Goal: Task Accomplishment & Management: Complete application form

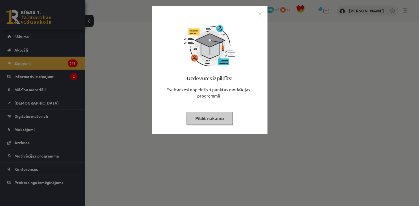
click at [209, 121] on button "Pildīt nākamo" at bounding box center [209, 118] width 46 height 13
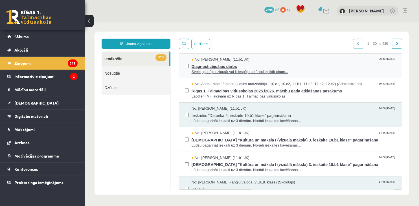
click at [248, 68] on span "Diagnosticējošais darbs" at bounding box center [293, 65] width 204 height 7
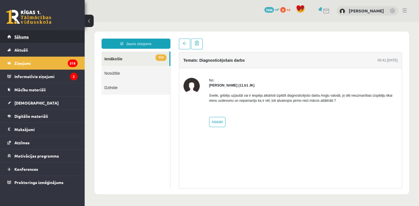
click at [17, 34] on link "Sākums" at bounding box center [42, 36] width 70 height 13
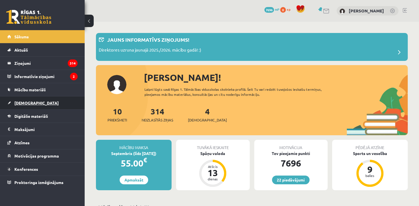
click at [26, 102] on span "[DEMOGRAPHIC_DATA]" at bounding box center [36, 102] width 44 height 5
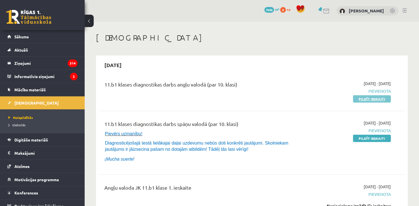
click at [377, 97] on link "Pildīt ieskaiti" at bounding box center [372, 98] width 38 height 7
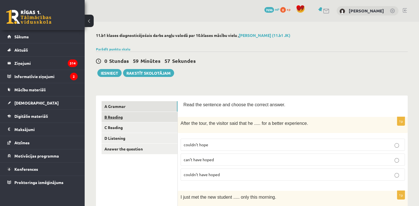
click at [138, 121] on link "B Reading" at bounding box center [139, 117] width 76 height 10
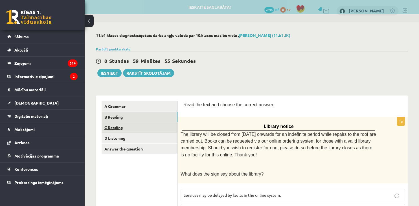
click at [133, 128] on link "C Reading" at bounding box center [139, 127] width 76 height 10
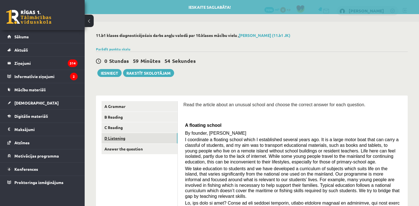
click at [131, 138] on link "D Listening" at bounding box center [139, 138] width 76 height 10
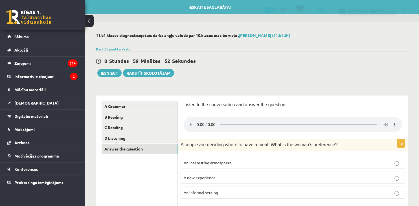
click at [130, 148] on link "Answer the question" at bounding box center [139, 149] width 76 height 10
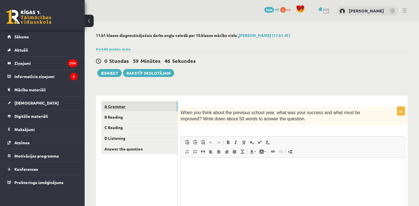
click at [129, 105] on link "A Grammar" at bounding box center [139, 106] width 76 height 10
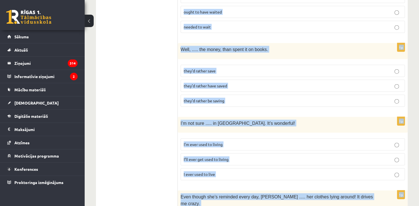
scroll to position [1420, 0]
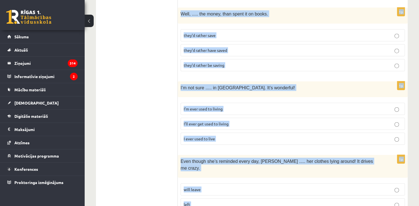
drag, startPoint x: 183, startPoint y: 103, endPoint x: 363, endPoint y: 219, distance: 213.6
copy form "Read the sentence and choose the correct answer. 1p After the tour, the visitor…"
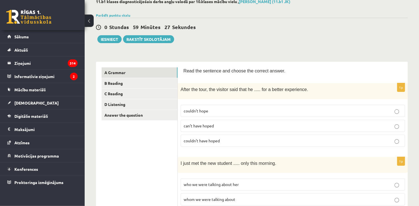
scroll to position [2, 0]
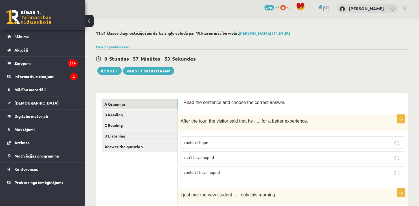
click at [211, 155] on span "can’t have hoped" at bounding box center [199, 157] width 30 height 5
click at [209, 171] on span "couldn’t have hoped" at bounding box center [202, 172] width 36 height 5
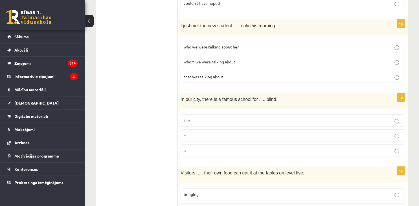
scroll to position [177, 0]
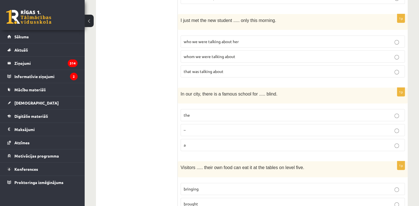
click at [226, 54] on span "whom we were talking about" at bounding box center [210, 56] width 52 height 5
click at [200, 113] on p "the" at bounding box center [293, 115] width 218 height 6
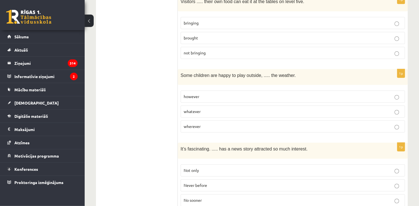
scroll to position [345, 0]
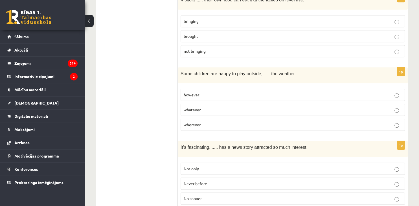
click at [234, 18] on p "bringing" at bounding box center [293, 21] width 218 height 6
click at [197, 108] on span "whatever" at bounding box center [192, 109] width 17 height 5
click at [207, 181] on span "Never before" at bounding box center [195, 183] width 23 height 5
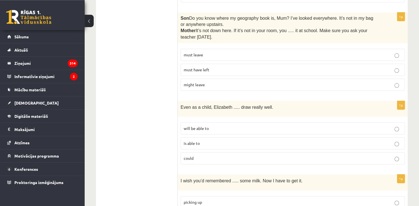
scroll to position [545, 0]
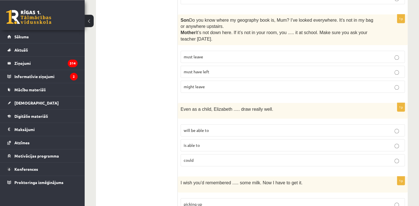
click at [213, 69] on p "must have left" at bounding box center [293, 72] width 218 height 6
click at [196, 157] on label "could" at bounding box center [292, 160] width 224 height 12
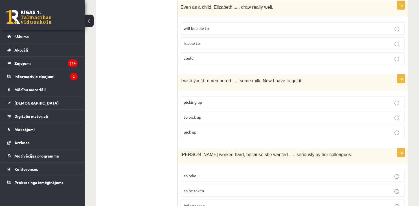
scroll to position [652, 0]
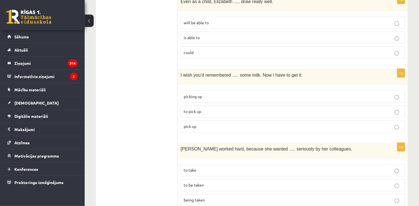
click at [279, 109] on p "to pick up" at bounding box center [293, 112] width 218 height 6
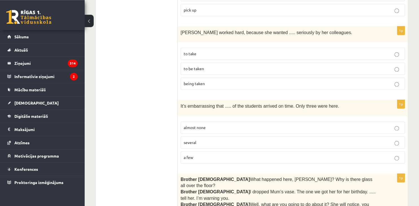
scroll to position [776, 0]
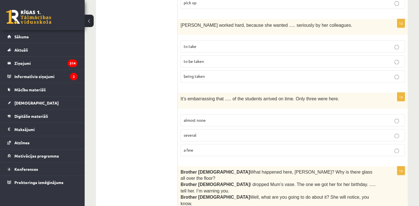
click at [211, 58] on p "to be taken" at bounding box center [293, 61] width 218 height 6
click at [205, 118] on span "almost none" at bounding box center [195, 120] width 22 height 5
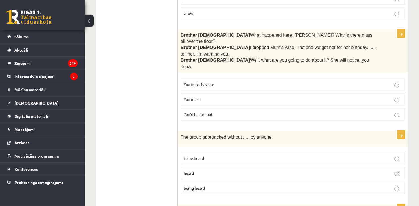
scroll to position [920, 0]
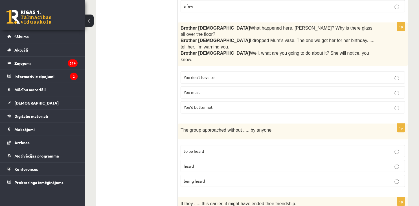
click at [196, 105] on span "You’d better not" at bounding box center [198, 107] width 29 height 5
click at [209, 178] on p "being heard" at bounding box center [293, 181] width 218 height 6
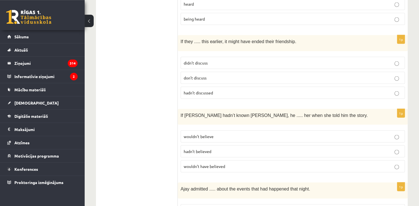
scroll to position [1085, 0]
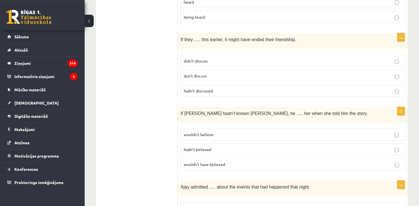
click at [213, 88] on span "hadn’t discussed" at bounding box center [198, 90] width 29 height 5
click at [210, 162] on span "wouldn’t have believed" at bounding box center [204, 164] width 41 height 5
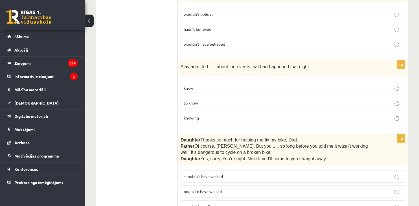
scroll to position [1207, 0]
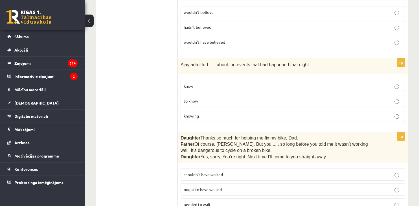
click at [226, 113] on p "knowing" at bounding box center [293, 116] width 218 height 6
click at [205, 172] on span "shouldn’t have waited" at bounding box center [203, 174] width 39 height 5
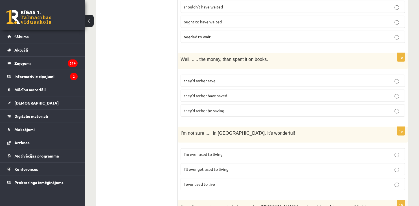
scroll to position [1381, 0]
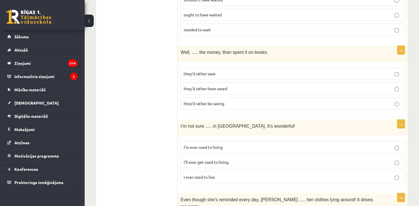
click at [201, 86] on span "they’d rather have saved" at bounding box center [205, 88] width 43 height 5
click at [210, 160] on span "I’ll ever get used to living" at bounding box center [206, 162] width 45 height 5
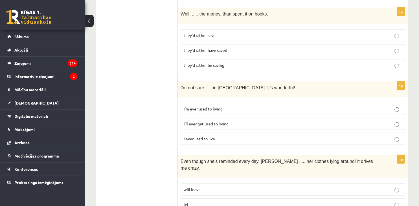
click at [259, 187] on p "will leave" at bounding box center [293, 190] width 218 height 6
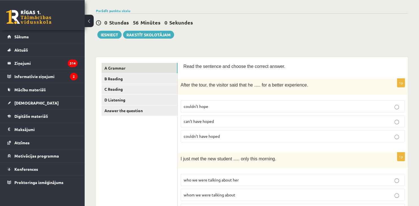
scroll to position [0, 0]
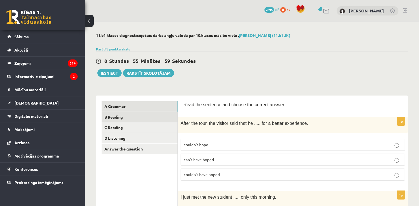
click at [161, 114] on link "B Reading" at bounding box center [139, 117] width 76 height 10
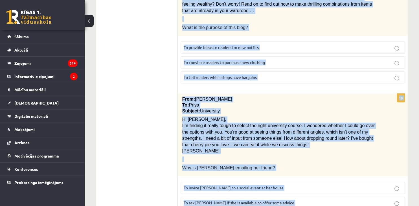
scroll to position [677, 0]
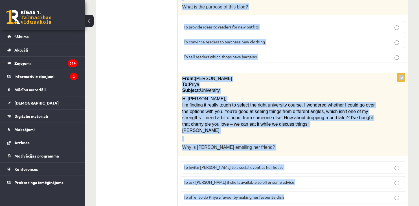
drag, startPoint x: 182, startPoint y: 101, endPoint x: 313, endPoint y: 192, distance: 159.2
copy form "Read the text and choose the correct answer. 1p Library notice The library will…"
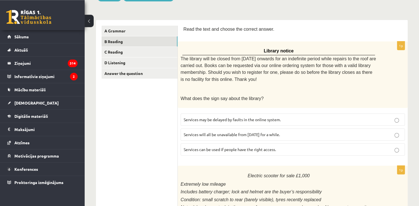
scroll to position [80, 0]
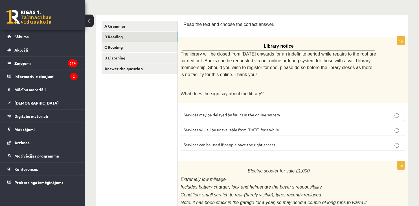
click at [266, 142] on span "Services can be used if people have the right access." at bounding box center [230, 144] width 92 height 5
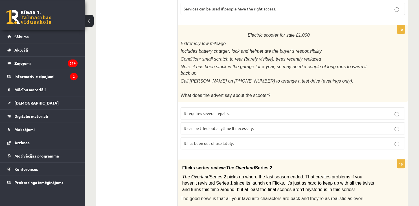
scroll to position [218, 0]
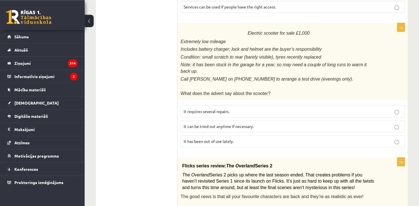
click at [277, 138] on p "It has been out of use lately." at bounding box center [293, 141] width 218 height 6
drag, startPoint x: 414, startPoint y: 81, endPoint x: 418, endPoint y: 102, distance: 21.2
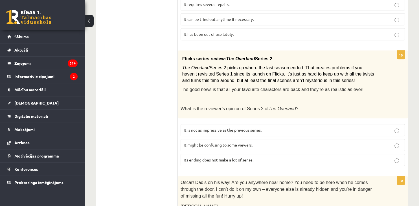
scroll to position [329, 0]
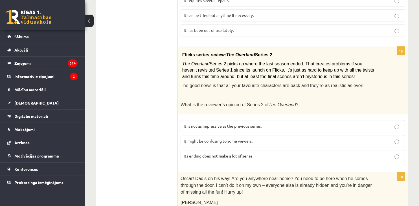
click at [246, 138] on span "It might be confusing to some viewers." at bounding box center [218, 140] width 69 height 5
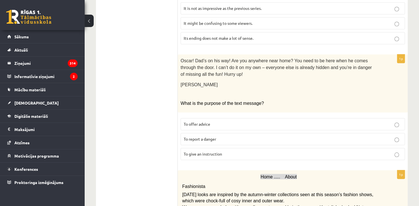
scroll to position [450, 0]
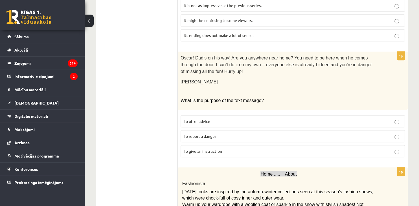
click at [223, 145] on label "To give an instruction" at bounding box center [292, 151] width 224 height 12
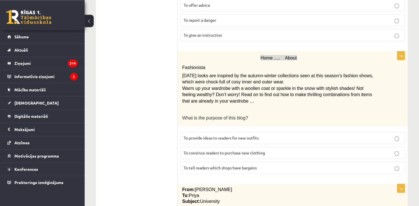
scroll to position [569, 0]
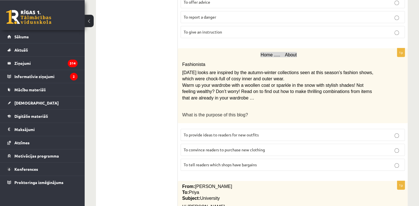
click at [257, 132] on span "To provide ideas to readers for new outfits" at bounding box center [221, 134] width 75 height 5
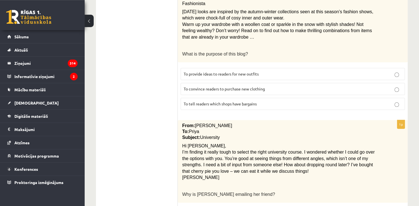
scroll to position [677, 0]
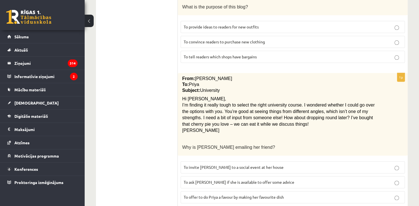
click at [237, 180] on span "To ask Priya if she is available to offer some advice" at bounding box center [239, 182] width 111 height 5
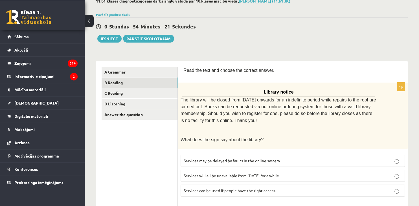
scroll to position [0, 0]
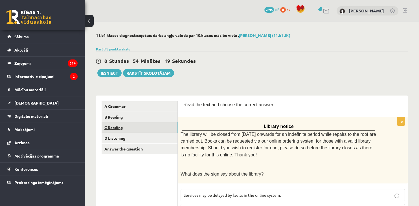
click at [148, 126] on link "C Reading" at bounding box center [139, 127] width 76 height 10
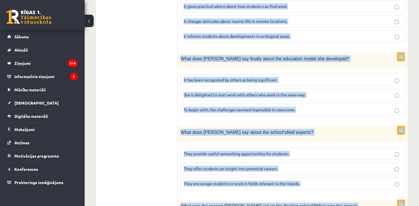
scroll to position [568, 0]
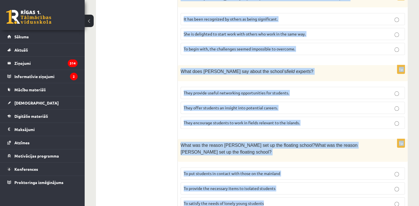
drag, startPoint x: 180, startPoint y: 104, endPoint x: 348, endPoint y: 219, distance: 203.6
copy form "Read the article about an unusual school and choose the correct answer for each…"
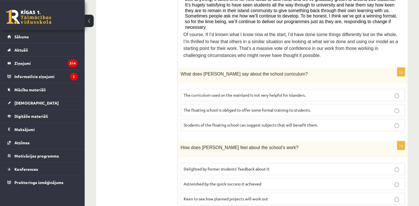
scroll to position [274, 0]
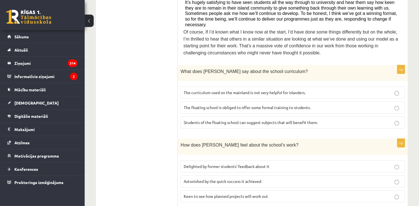
click at [334, 90] on p "The curriculum used on the mainland is not very helpful for islanders." at bounding box center [293, 93] width 218 height 6
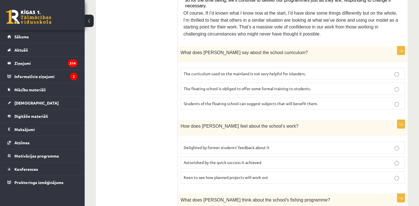
scroll to position [300, 0]
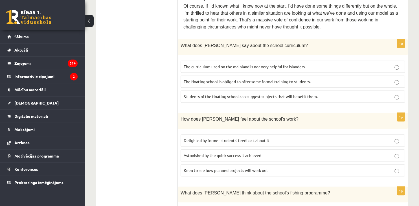
click at [313, 138] on p "Delighted by former students’ feedback about it" at bounding box center [293, 141] width 218 height 6
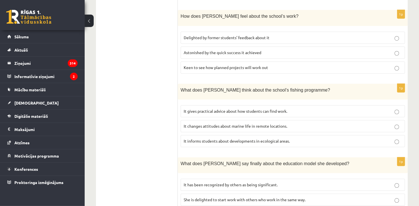
scroll to position [404, 0]
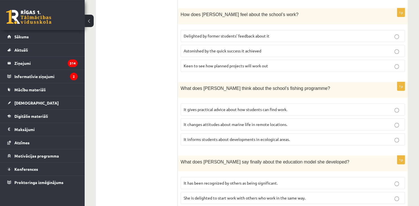
click at [256, 137] on span "It informs students about developments in ecological areas." at bounding box center [237, 139] width 106 height 5
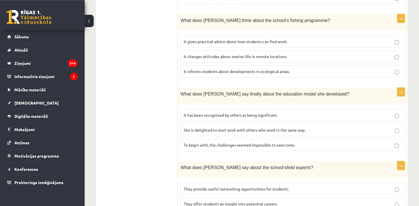
scroll to position [476, 0]
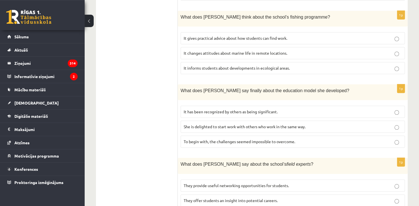
click at [304, 106] on label "It has been recognized by others as being significant." at bounding box center [292, 112] width 224 height 12
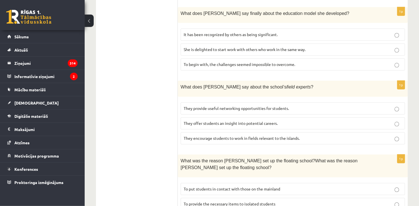
scroll to position [568, 0]
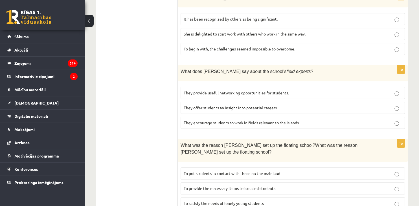
click at [254, 105] on span "They offer students an insight into potential careers." at bounding box center [231, 107] width 94 height 5
click at [252, 186] on span "To provide the necessary items to isolated students" at bounding box center [230, 188] width 92 height 5
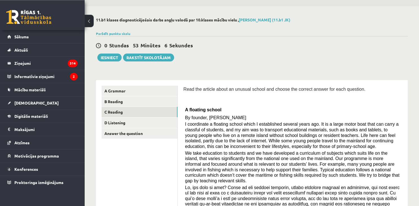
scroll to position [13, 0]
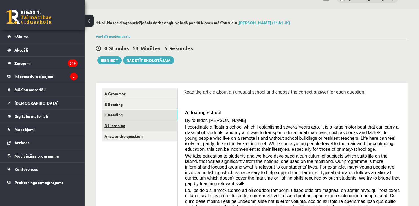
click at [166, 123] on link "D Listening" at bounding box center [139, 125] width 76 height 10
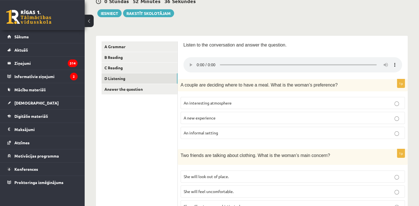
scroll to position [59, 0]
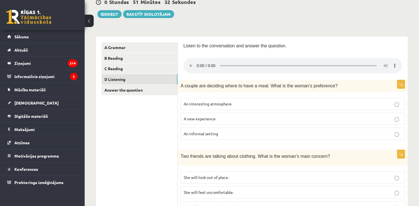
click at [214, 131] on span "An informal setting" at bounding box center [201, 133] width 34 height 5
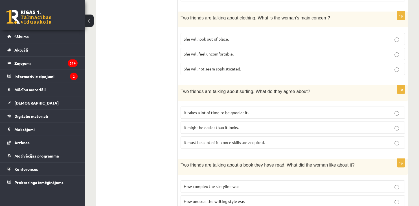
scroll to position [198, 0]
click at [264, 139] on span "It must be a lot of fun once skills are acquired." at bounding box center [224, 141] width 81 height 5
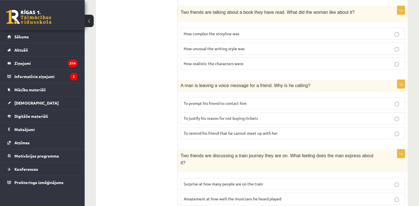
scroll to position [351, 0]
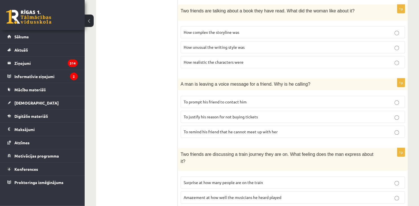
click at [246, 100] on span "To prompt his friend to contact him" at bounding box center [215, 102] width 63 height 5
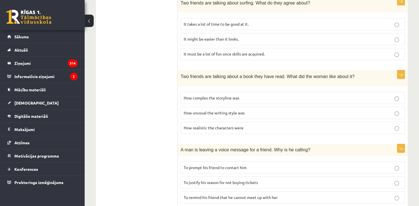
scroll to position [285, 0]
click at [334, 125] on p "How realistic the characters were" at bounding box center [293, 128] width 218 height 6
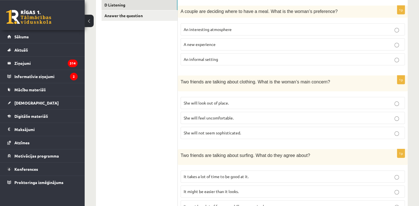
scroll to position [134, 0]
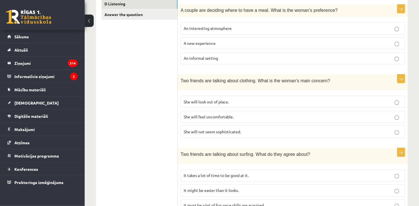
click at [368, 99] on p "She will look out of place." at bounding box center [293, 102] width 218 height 6
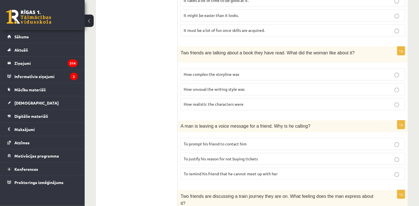
scroll to position [370, 0]
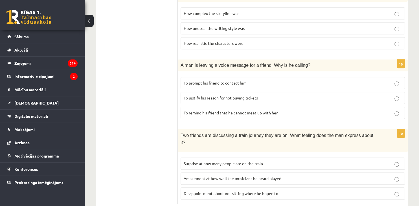
click at [350, 161] on p "Surprise at how many people are on the train" at bounding box center [293, 164] width 218 height 6
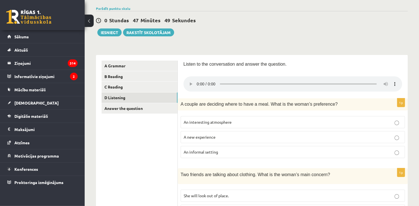
scroll to position [26, 0]
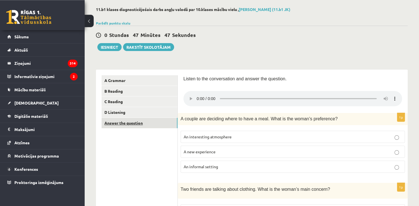
click at [133, 121] on link "Answer the question" at bounding box center [139, 123] width 76 height 10
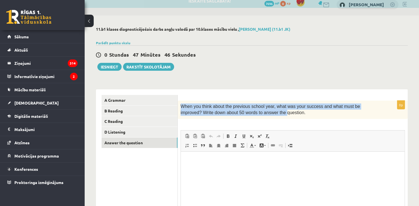
scroll to position [0, 0]
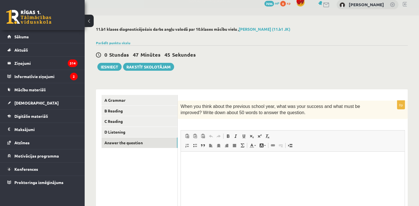
drag, startPoint x: 181, startPoint y: 104, endPoint x: 268, endPoint y: 124, distance: 89.1
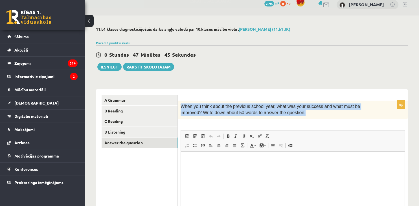
click at [268, 119] on div "When you think about the previous school year, what was your success and what m…" at bounding box center [293, 110] width 230 height 18
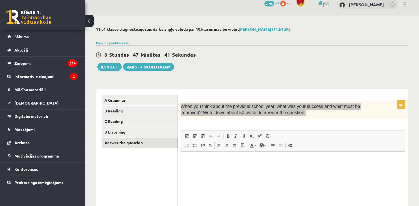
click at [317, 184] on html at bounding box center [293, 179] width 224 height 56
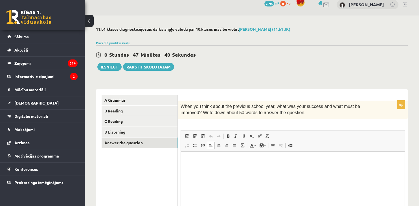
click at [315, 126] on div "0p When you think about the previous school year, what was your success and wha…" at bounding box center [293, 174] width 230 height 147
click at [189, 166] on html at bounding box center [293, 179] width 224 height 56
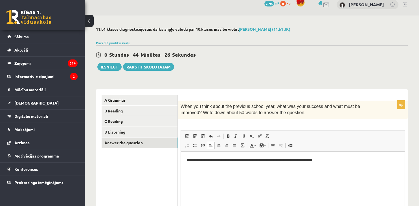
click at [187, 159] on p "**********" at bounding box center [292, 160] width 213 height 6
click at [345, 161] on p "**********" at bounding box center [292, 160] width 213 height 6
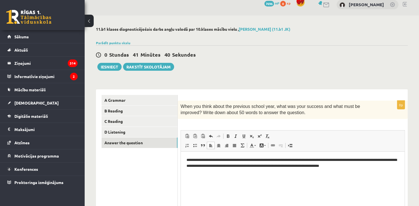
click at [256, 167] on p "**********" at bounding box center [292, 163] width 213 height 12
click at [394, 173] on html "**********" at bounding box center [293, 179] width 224 height 56
click at [392, 171] on p "**********" at bounding box center [292, 165] width 213 height 17
click at [396, 166] on p "**********" at bounding box center [292, 165] width 213 height 17
click at [237, 181] on html "**********" at bounding box center [293, 179] width 224 height 56
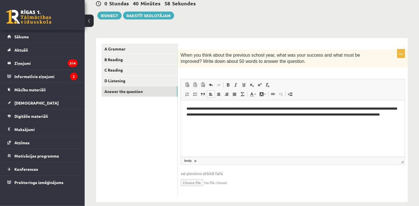
scroll to position [63, 0]
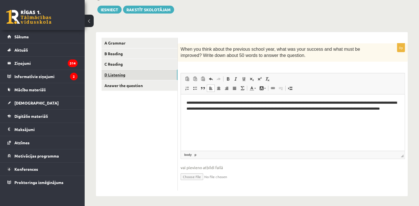
click at [137, 80] on link "D Listening" at bounding box center [139, 75] width 76 height 10
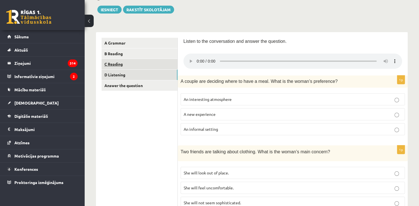
click at [131, 66] on link "C Reading" at bounding box center [139, 64] width 76 height 10
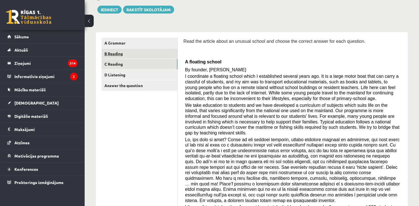
click at [131, 54] on link "B Reading" at bounding box center [139, 53] width 76 height 10
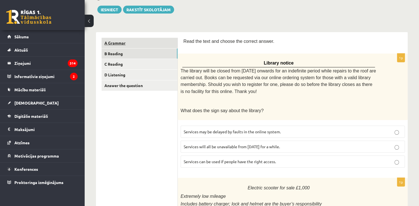
click at [131, 40] on link "A Grammar" at bounding box center [139, 43] width 76 height 10
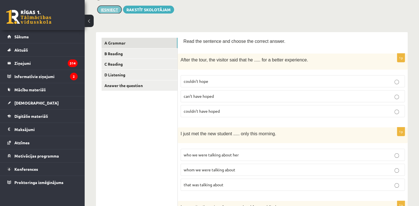
click at [110, 13] on button "Iesniegt" at bounding box center [109, 10] width 24 height 8
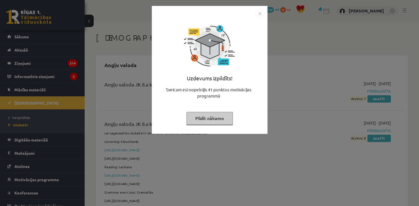
click at [217, 117] on button "Pildīt nākamo" at bounding box center [209, 118] width 46 height 13
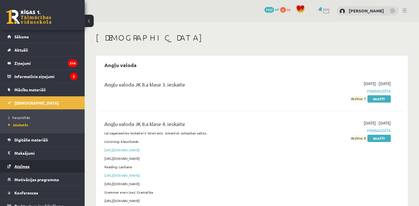
click at [26, 162] on link "Atzīmes" at bounding box center [42, 166] width 70 height 13
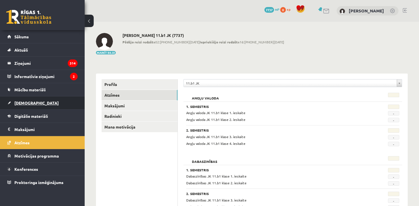
click at [27, 104] on span "[DEMOGRAPHIC_DATA]" at bounding box center [36, 102] width 44 height 5
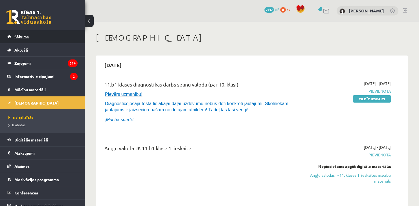
click at [21, 37] on span "Sākums" at bounding box center [21, 36] width 14 height 5
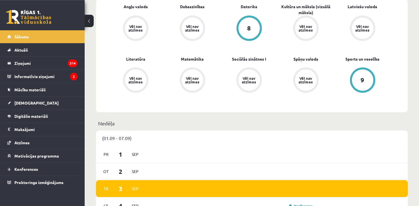
scroll to position [209, 0]
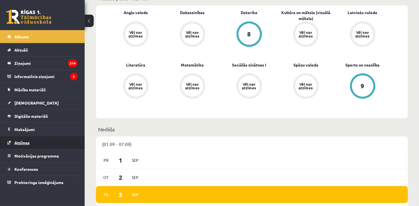
click at [25, 140] on link "Atzīmes" at bounding box center [42, 142] width 70 height 13
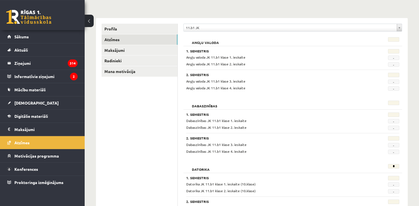
scroll to position [52, 0]
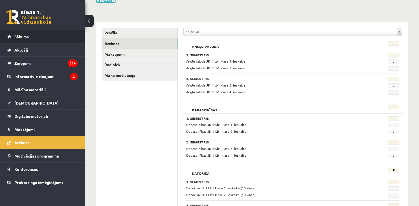
click at [30, 38] on link "Sākums" at bounding box center [42, 36] width 70 height 13
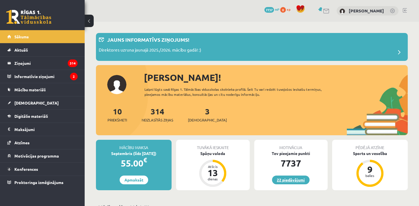
click at [303, 178] on link "22 piedāvājumi" at bounding box center [290, 180] width 37 height 9
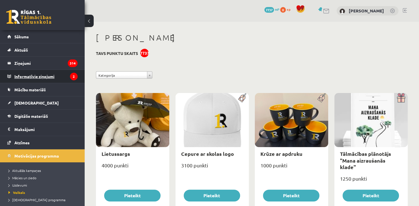
click at [43, 73] on legend "Informatīvie ziņojumi 2" at bounding box center [45, 76] width 63 height 13
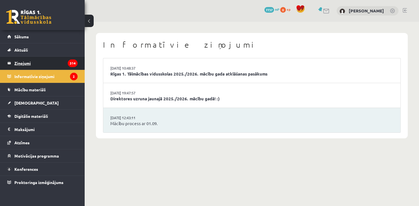
click at [22, 65] on legend "Ziņojumi 314" at bounding box center [45, 63] width 63 height 13
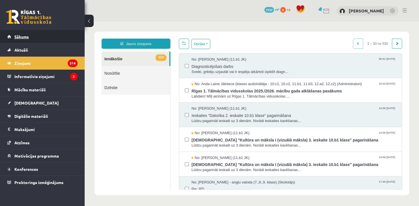
click at [23, 36] on span "Sākums" at bounding box center [21, 36] width 14 height 5
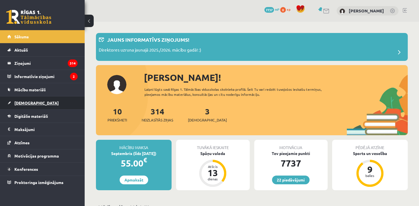
click at [28, 102] on span "[DEMOGRAPHIC_DATA]" at bounding box center [36, 102] width 44 height 5
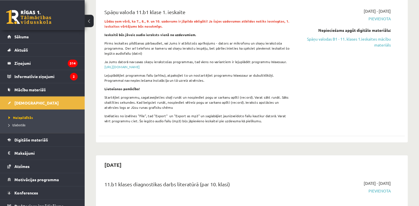
scroll to position [220, 0]
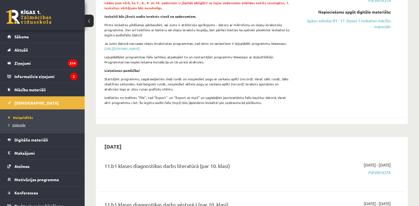
click at [22, 124] on span "Izlabotās" at bounding box center [16, 125] width 17 height 5
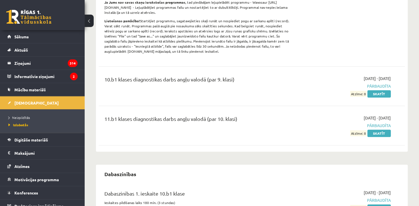
scroll to position [636, 0]
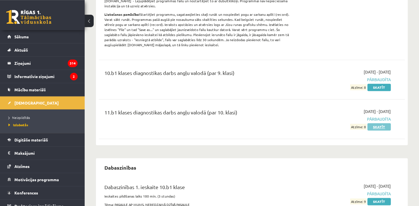
click at [374, 126] on link "Skatīt" at bounding box center [378, 126] width 23 height 7
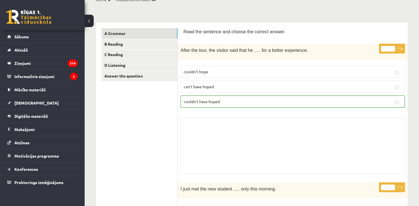
scroll to position [79, 0]
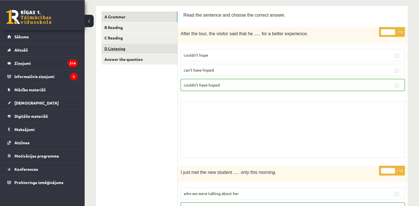
click at [127, 47] on link "D Listening" at bounding box center [139, 48] width 76 height 10
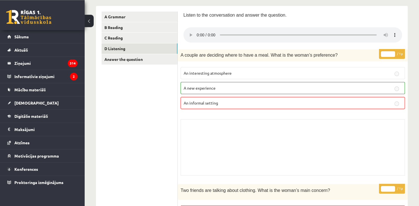
drag, startPoint x: 418, startPoint y: 27, endPoint x: 418, endPoint y: 36, distance: 9.3
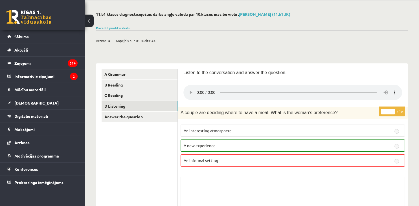
scroll to position [10, 0]
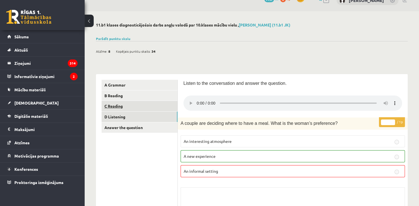
click at [136, 106] on link "C Reading" at bounding box center [139, 106] width 76 height 10
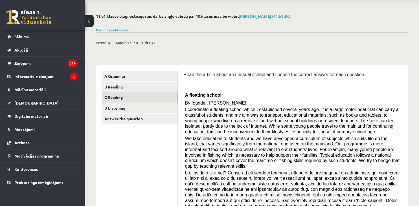
scroll to position [0, 0]
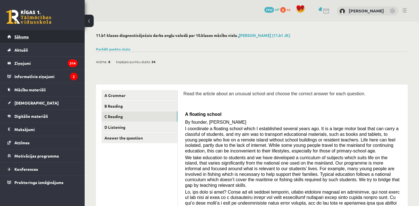
click at [15, 39] on link "Sākums" at bounding box center [42, 36] width 70 height 13
